Goal: Task Accomplishment & Management: Use online tool/utility

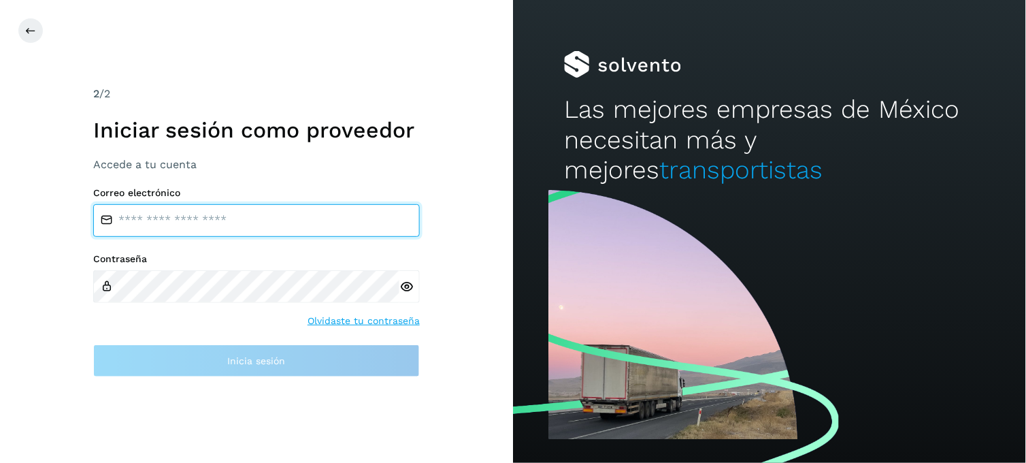
type input "**********"
click at [282, 227] on input "**********" at bounding box center [256, 220] width 327 height 33
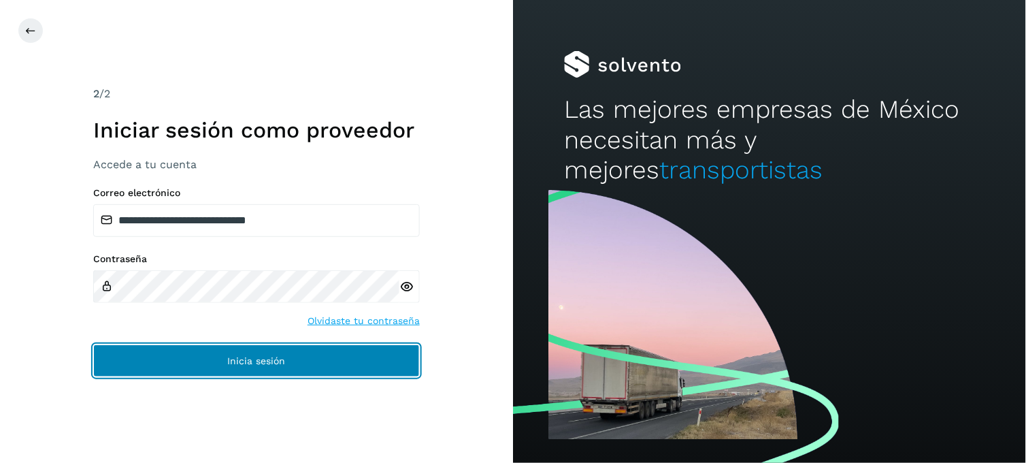
click at [211, 357] on button "Inicia sesión" at bounding box center [256, 360] width 327 height 33
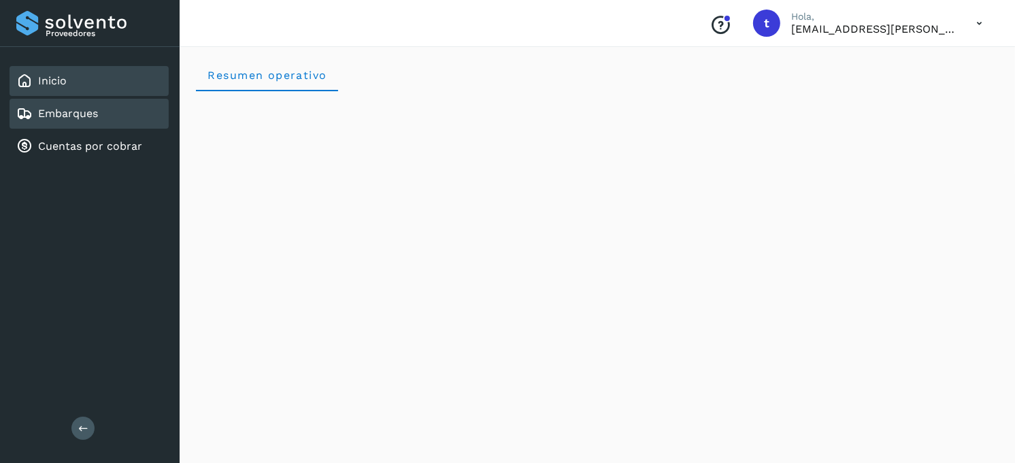
click at [78, 107] on link "Embarques" at bounding box center [68, 113] width 60 height 13
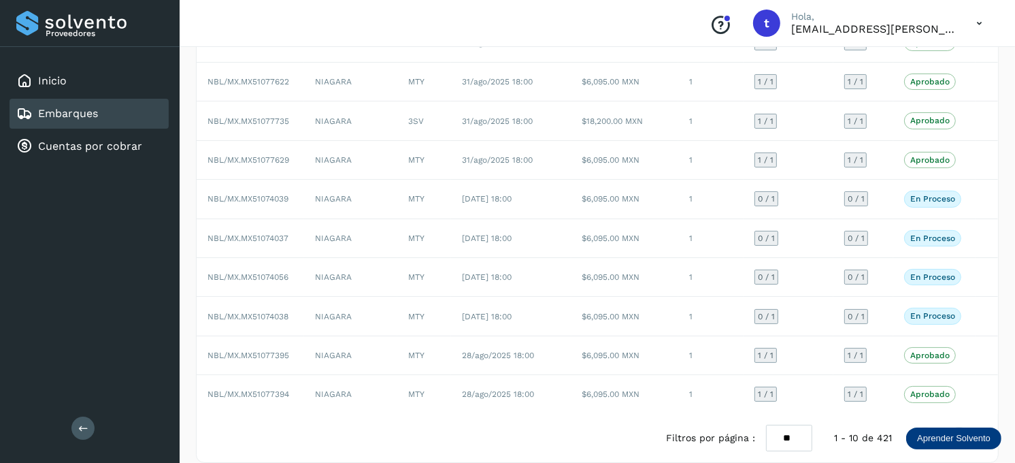
scroll to position [169, 0]
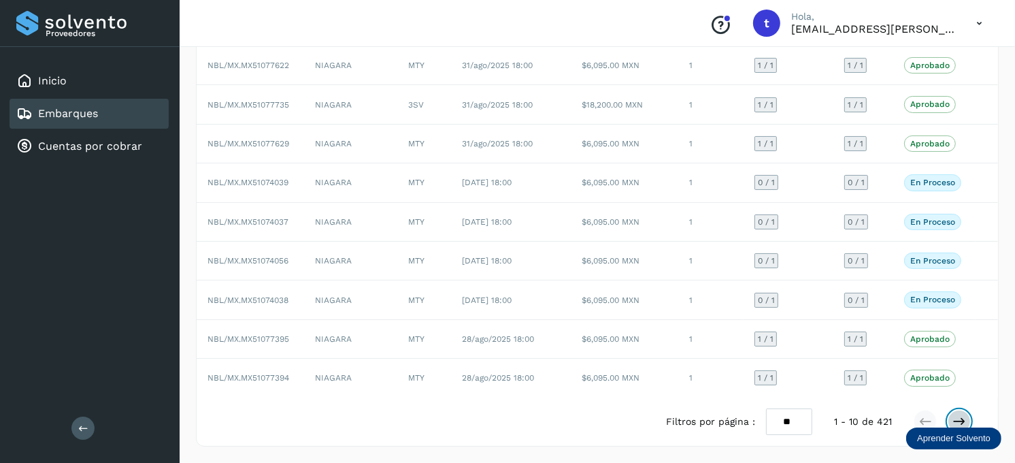
click at [967, 418] on button at bounding box center [959, 421] width 23 height 23
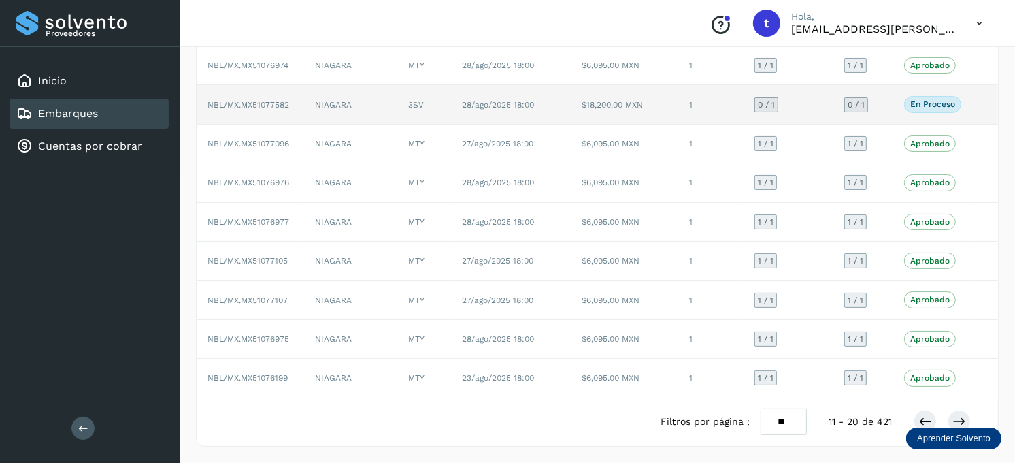
click at [287, 113] on td "NBL/MX.MX51077582" at bounding box center [250, 104] width 107 height 39
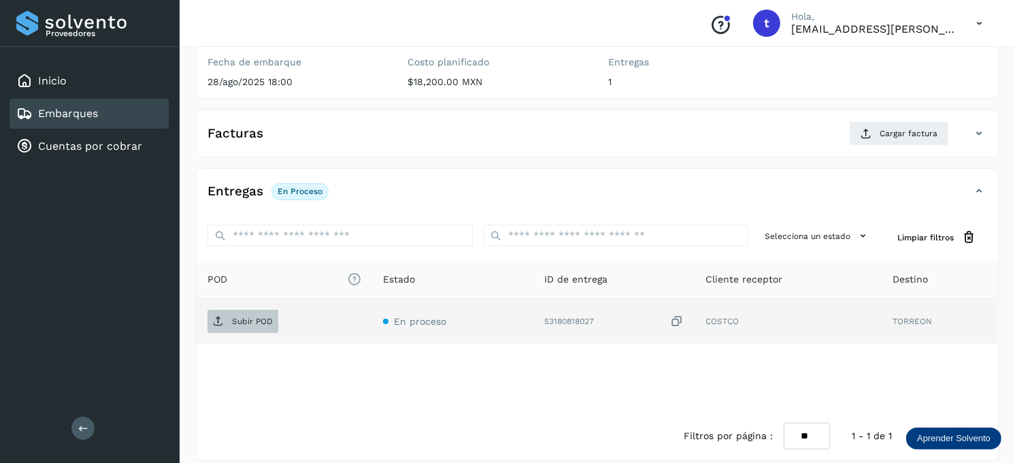
click at [259, 318] on p "Subir POD" at bounding box center [252, 321] width 41 height 10
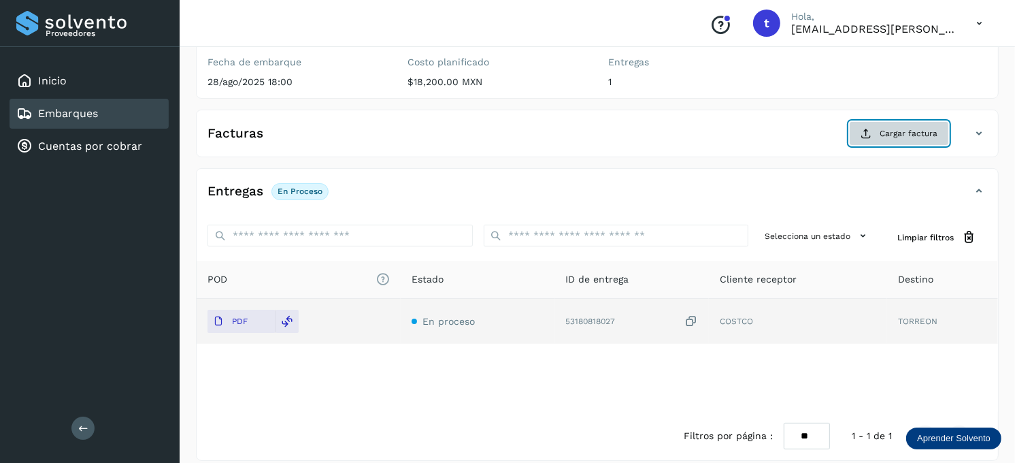
click at [898, 133] on span "Cargar factura" at bounding box center [909, 133] width 58 height 12
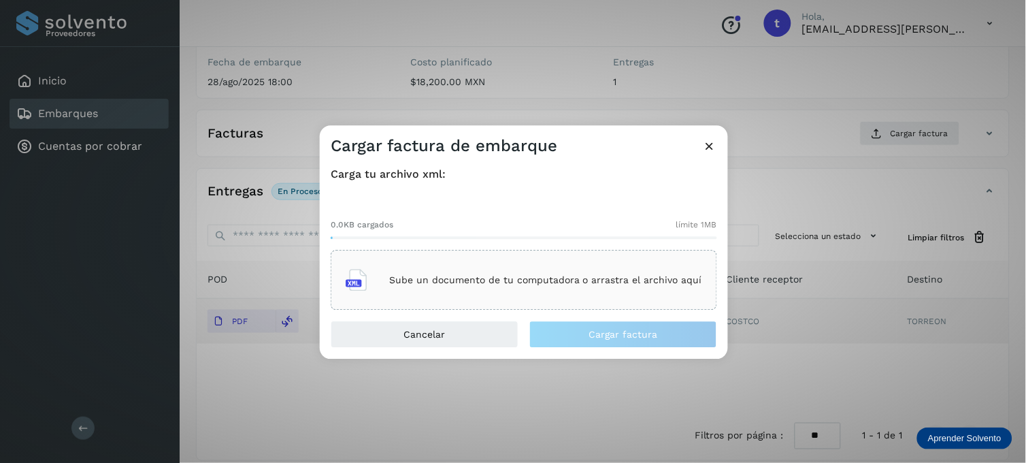
click at [444, 278] on p "Sube un documento de tu computadora o arrastra el archivo aquí" at bounding box center [545, 280] width 313 height 12
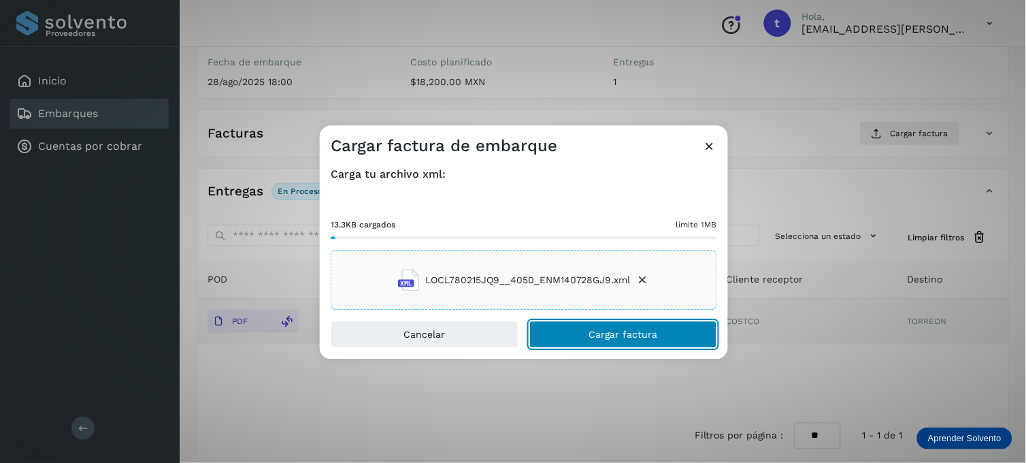
click at [618, 336] on span "Cargar factura" at bounding box center [623, 335] width 69 height 10
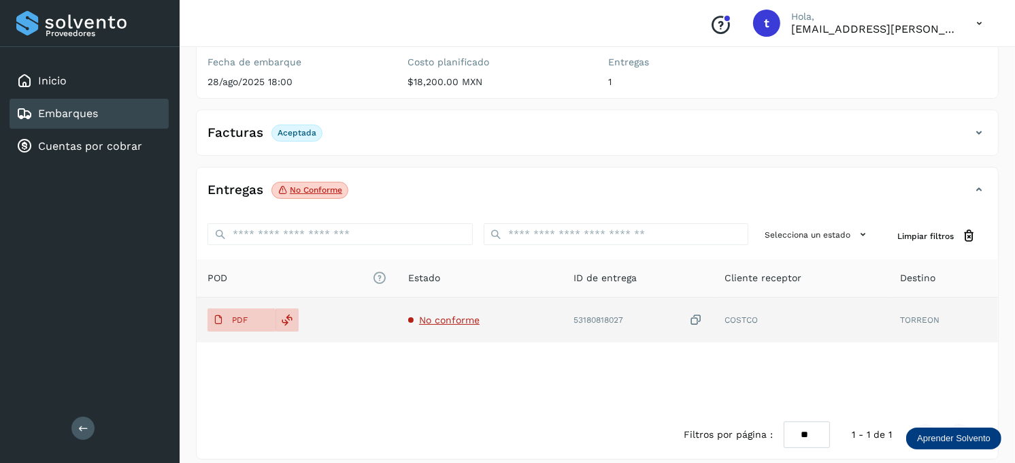
scroll to position [93, 0]
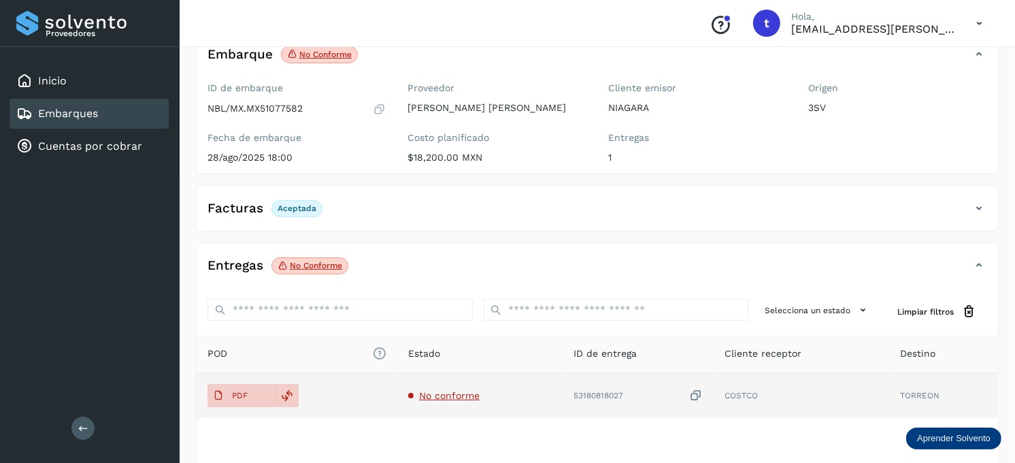
click at [110, 109] on div "Embarques" at bounding box center [89, 114] width 159 height 30
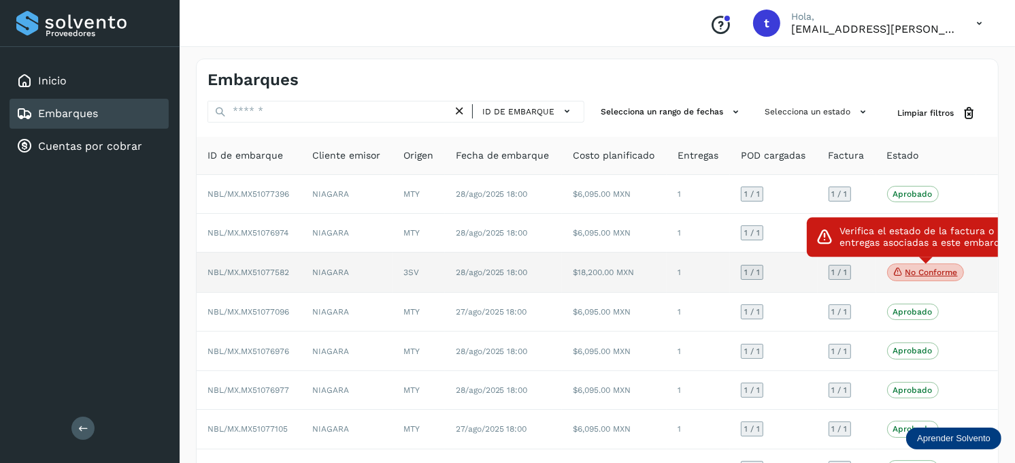
click at [916, 276] on p "No conforme" at bounding box center [932, 272] width 52 height 10
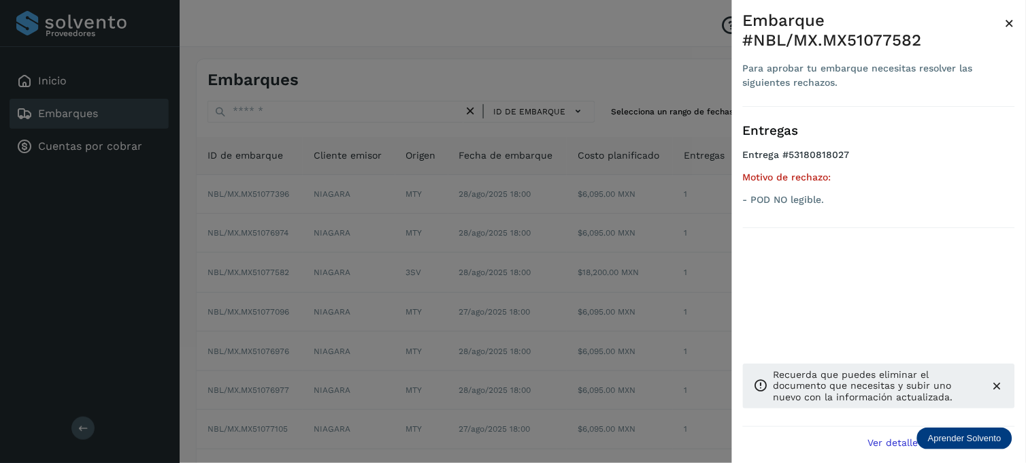
click at [1012, 22] on span "×" at bounding box center [1010, 23] width 10 height 19
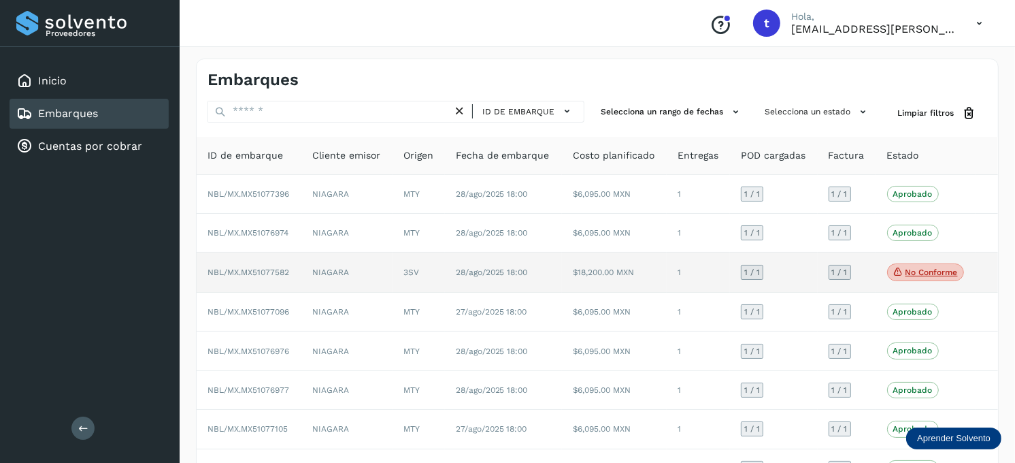
click at [701, 277] on td "1" at bounding box center [698, 272] width 63 height 40
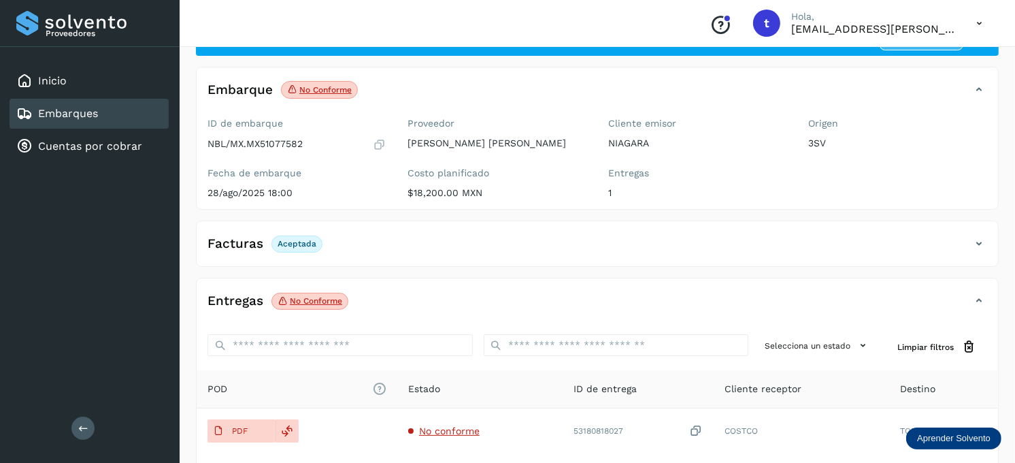
scroll to position [76, 0]
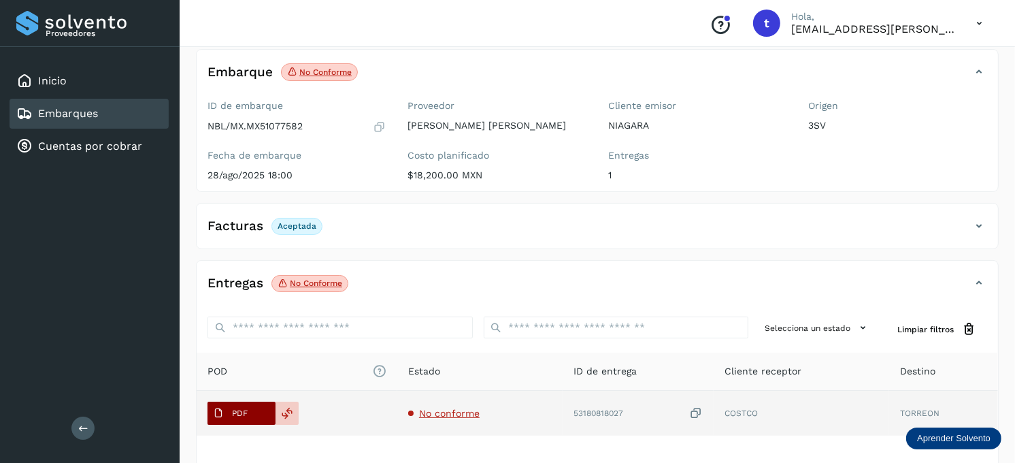
click at [256, 416] on button "PDF" at bounding box center [241, 412] width 68 height 23
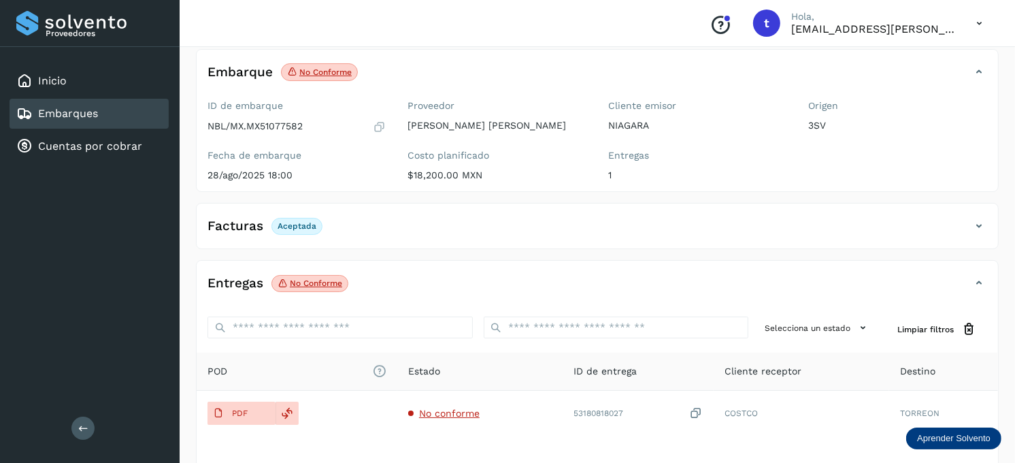
click at [90, 102] on div "Embarques" at bounding box center [89, 114] width 159 height 30
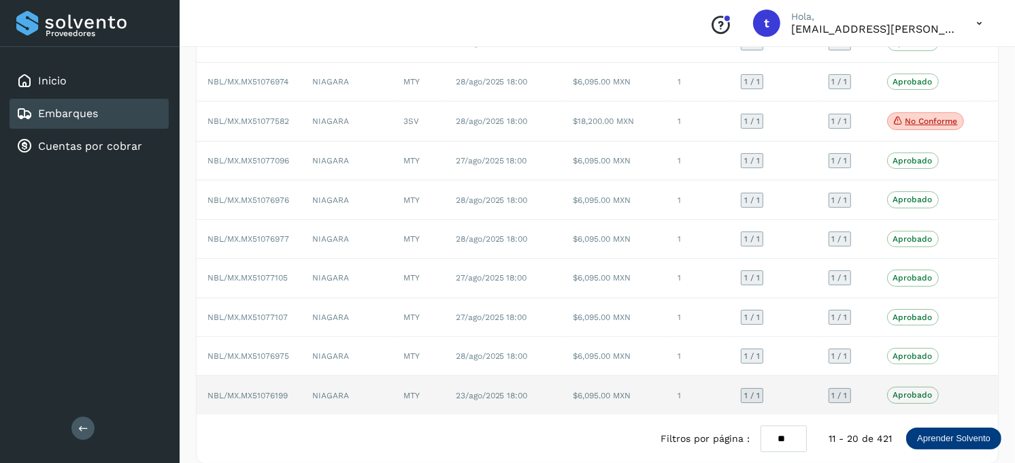
scroll to position [171, 0]
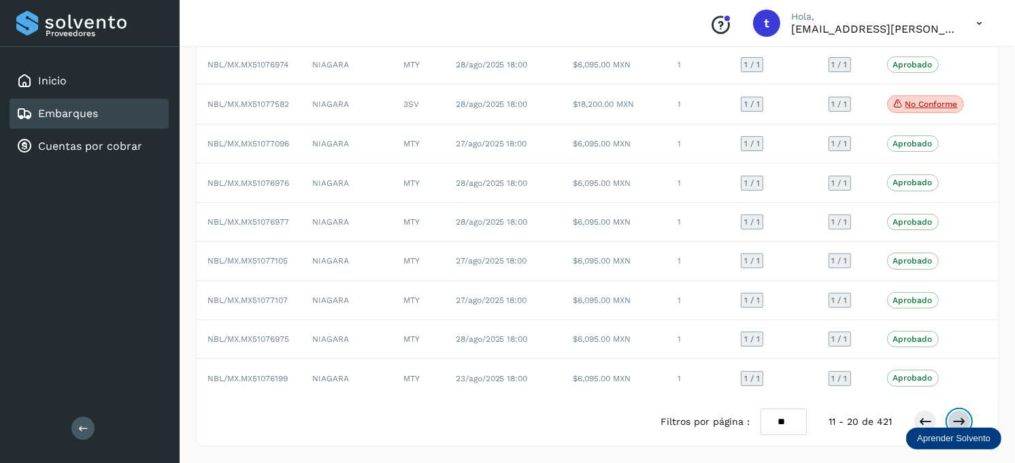
click at [965, 418] on icon at bounding box center [959, 421] width 14 height 14
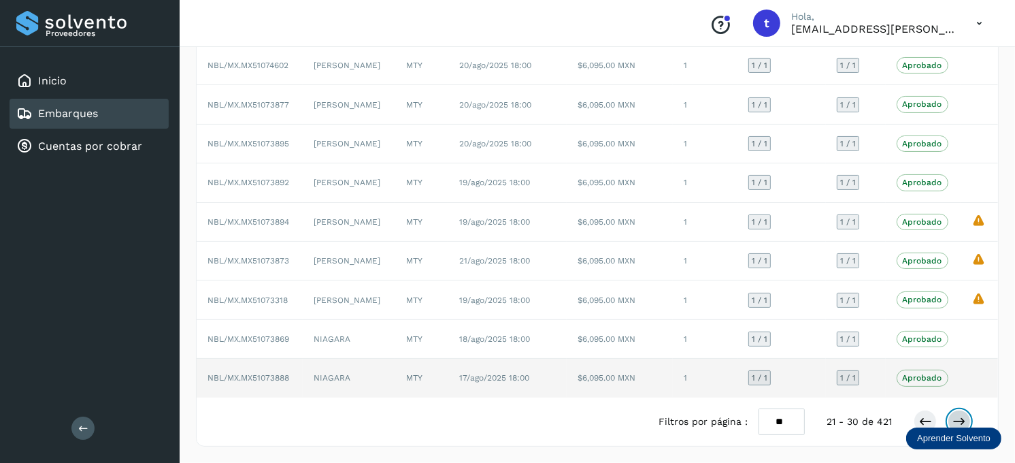
scroll to position [169, 0]
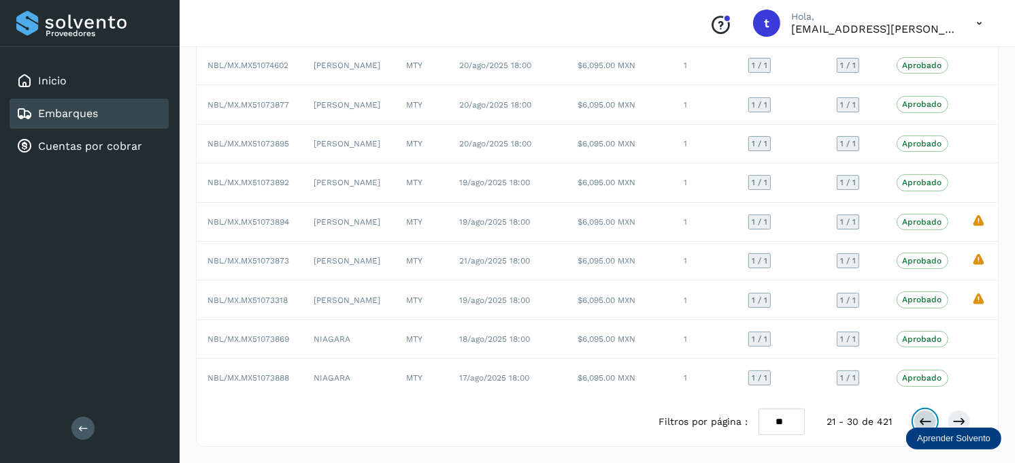
click at [922, 415] on icon at bounding box center [925, 421] width 14 height 14
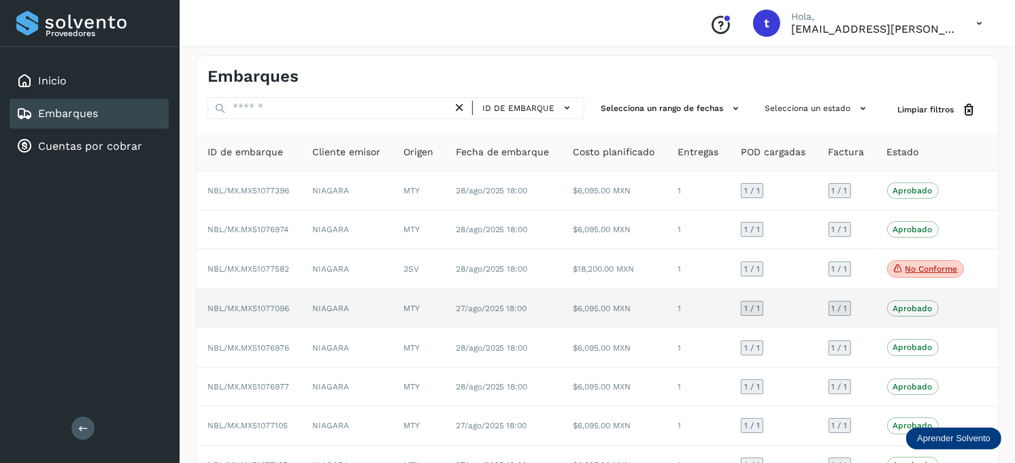
scroll to position [0, 0]
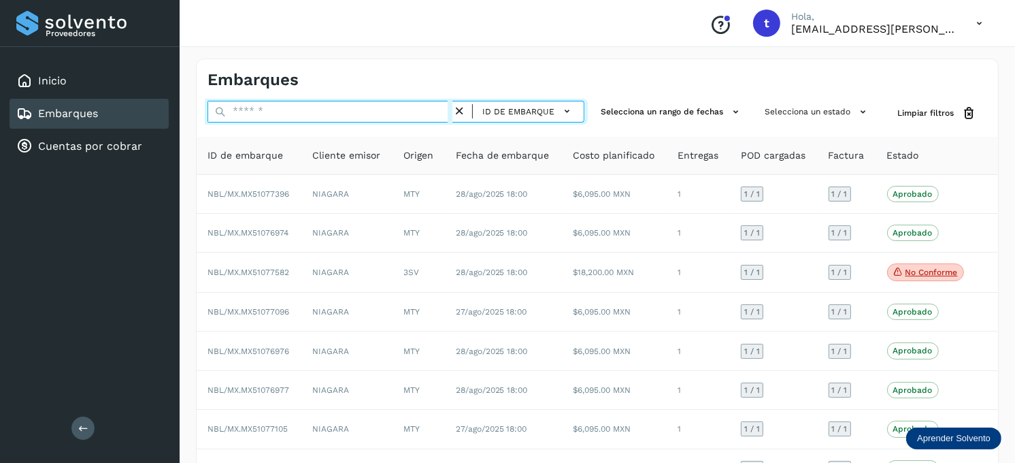
click at [306, 110] on input "text" at bounding box center [329, 112] width 245 height 22
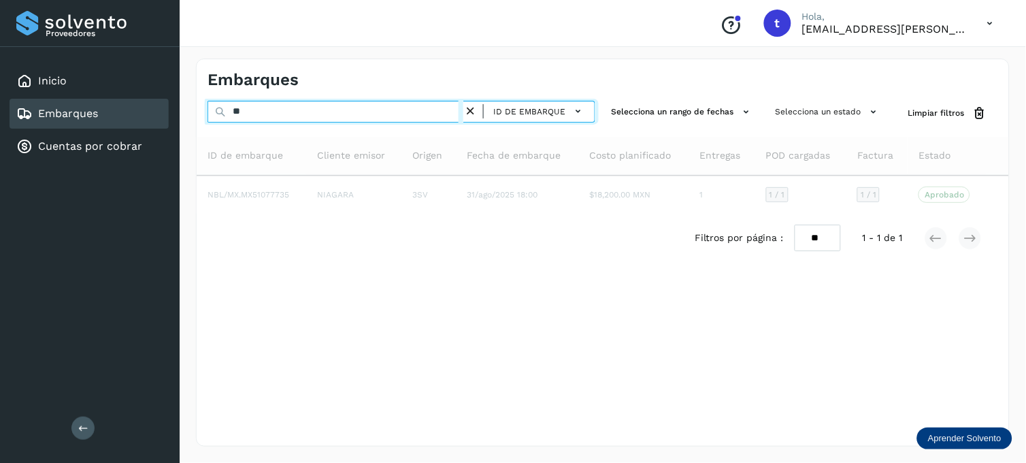
type input "*"
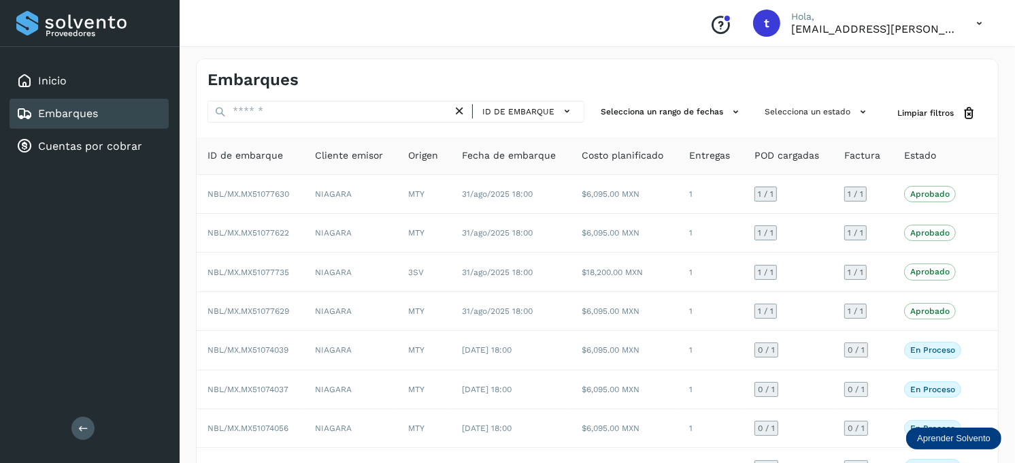
click at [90, 116] on link "Embarques" at bounding box center [68, 113] width 60 height 13
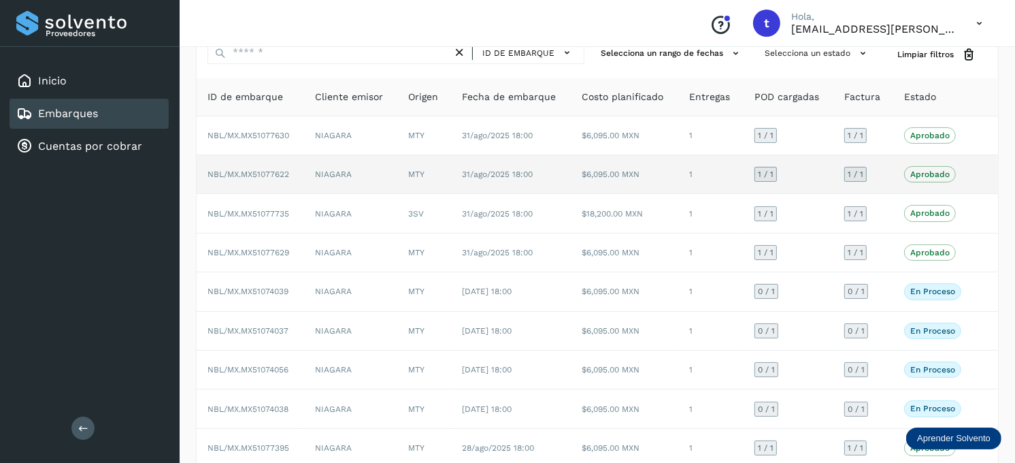
scroll to position [76, 0]
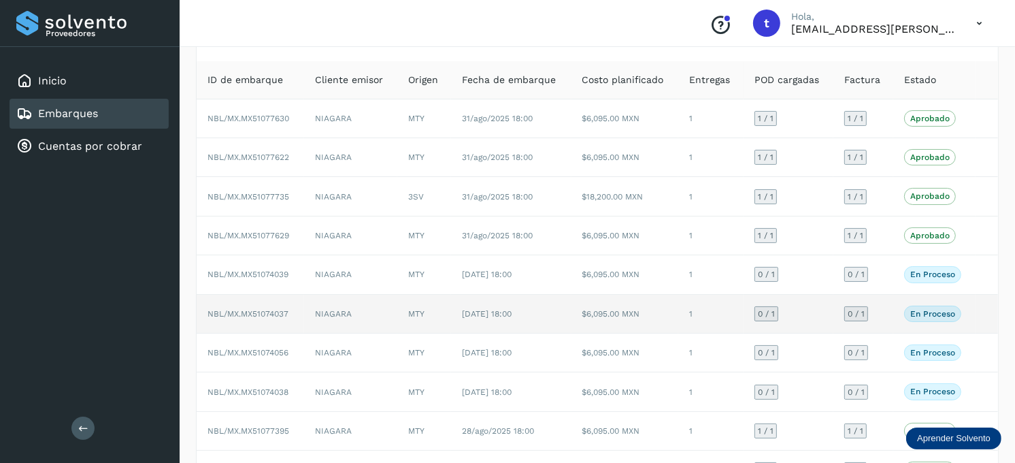
click at [283, 318] on span "NBL/MX.MX51074037" at bounding box center [247, 314] width 81 height 10
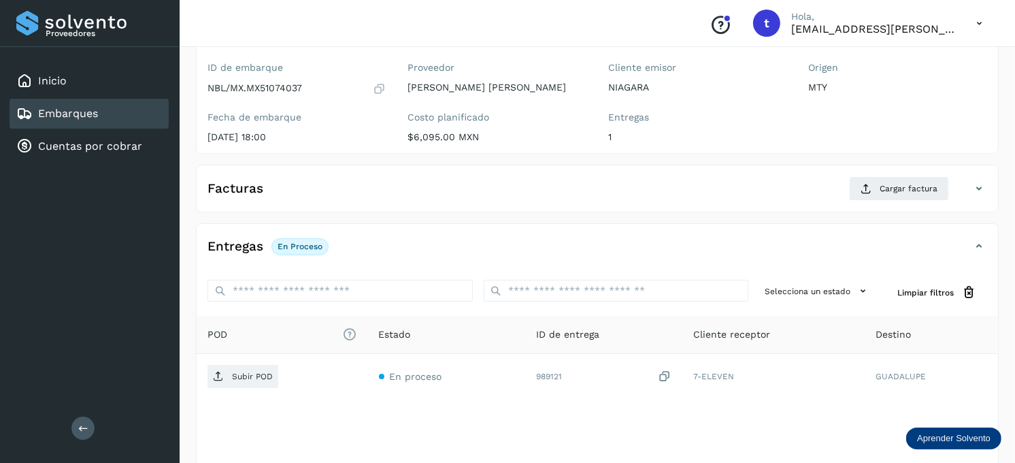
scroll to position [151, 0]
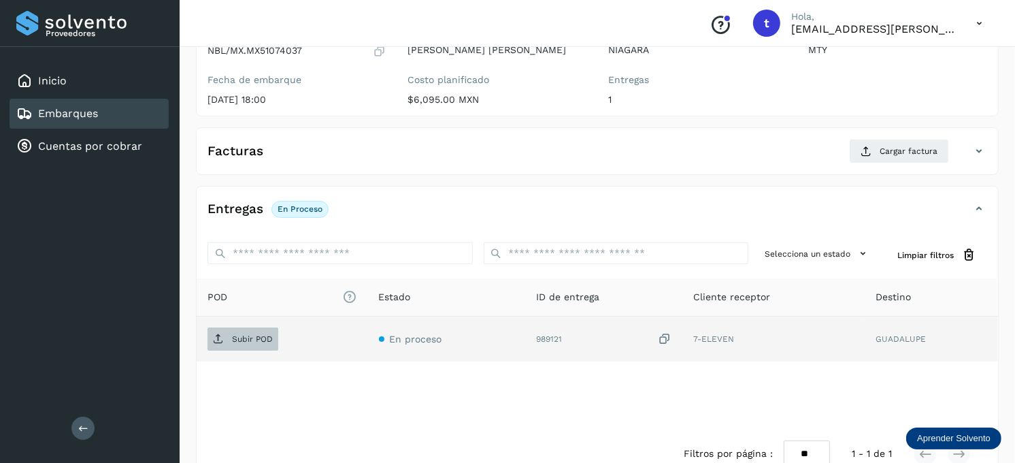
click at [268, 343] on p "Subir POD" at bounding box center [252, 339] width 41 height 10
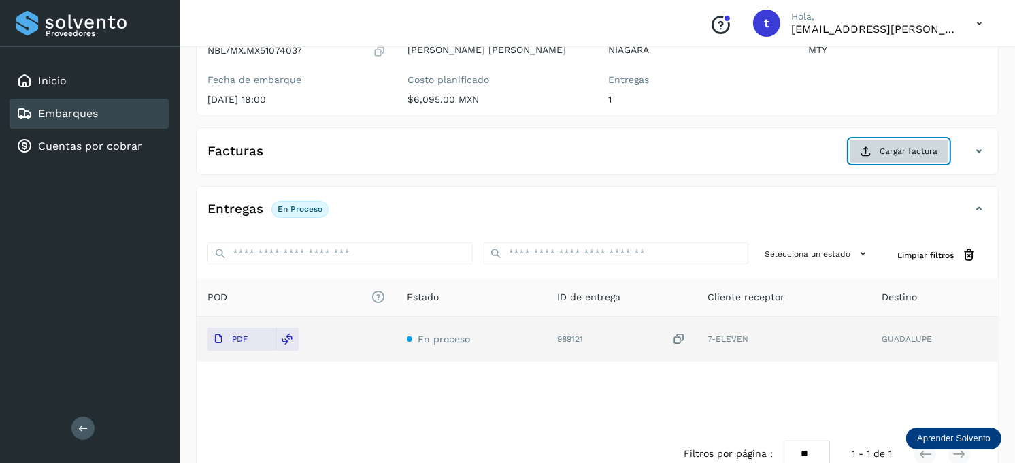
click at [901, 147] on span "Cargar factura" at bounding box center [909, 151] width 58 height 12
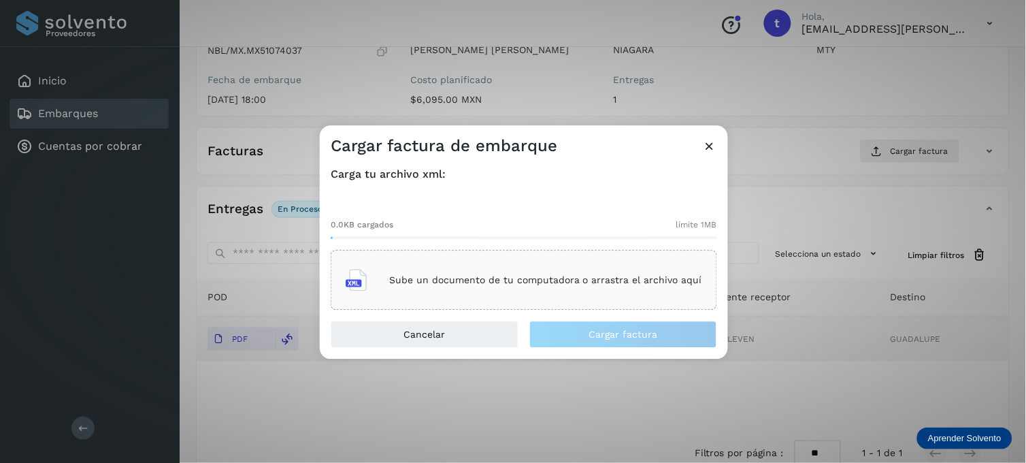
click at [419, 273] on div "Sube un documento de tu computadora o arrastra el archivo aquí" at bounding box center [524, 280] width 356 height 37
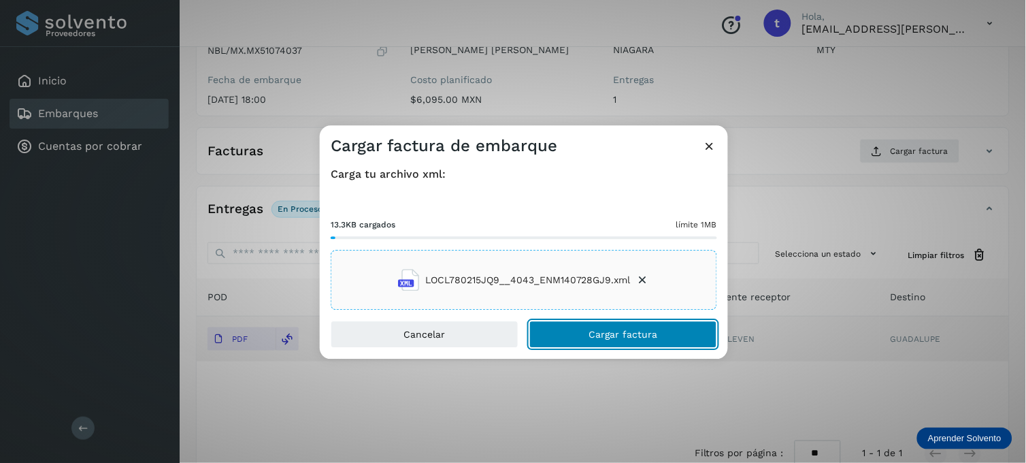
click at [590, 331] on span "Cargar factura" at bounding box center [623, 335] width 69 height 10
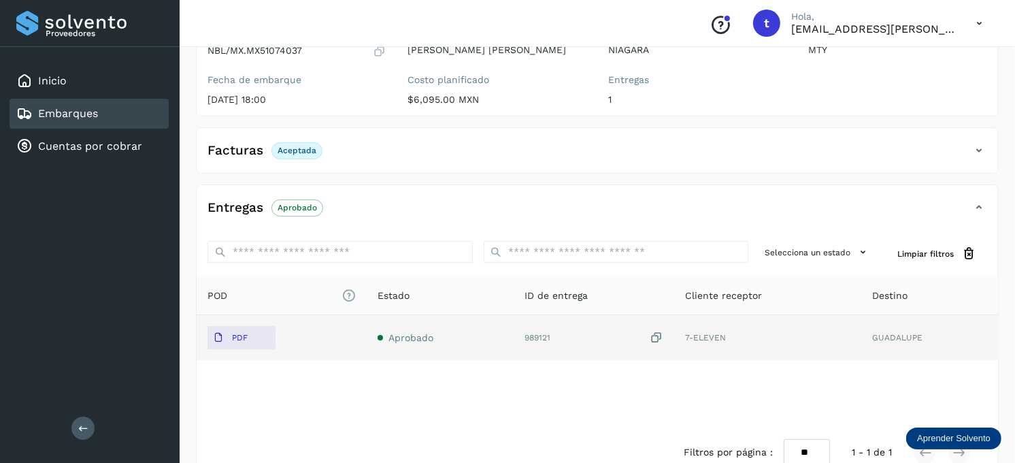
click at [68, 112] on link "Embarques" at bounding box center [68, 113] width 60 height 13
